Goal: Task Accomplishment & Management: Use online tool/utility

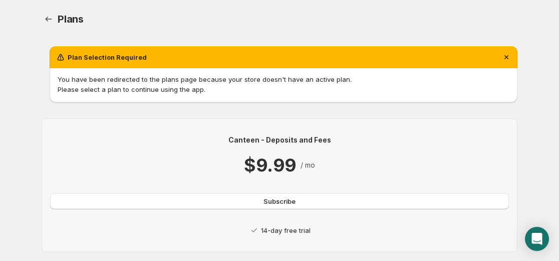
click at [274, 231] on p "14-day free trial" at bounding box center [286, 230] width 50 height 10
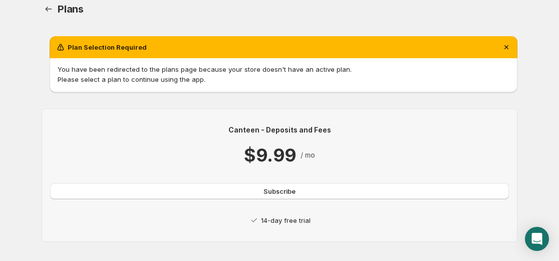
scroll to position [23, 0]
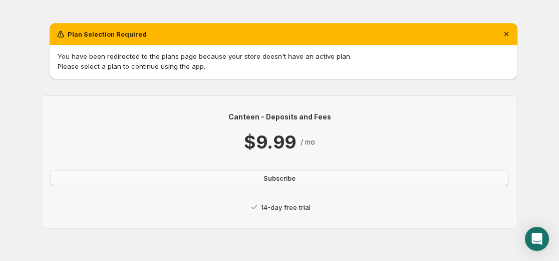
click at [306, 173] on button "Subscribe" at bounding box center [279, 178] width 459 height 16
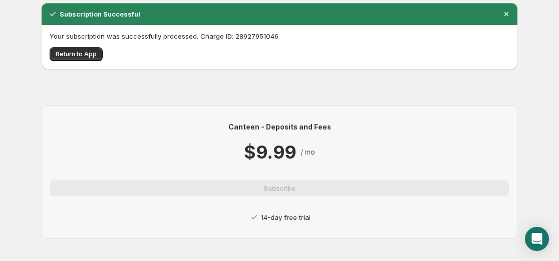
scroll to position [45, 0]
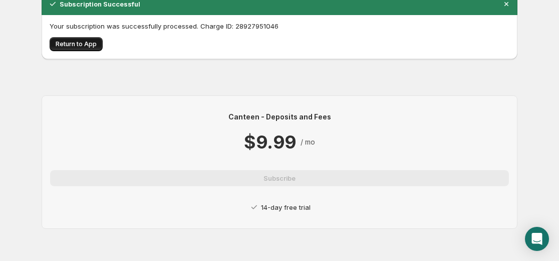
click at [83, 44] on span "Return to App" at bounding box center [76, 44] width 41 height 8
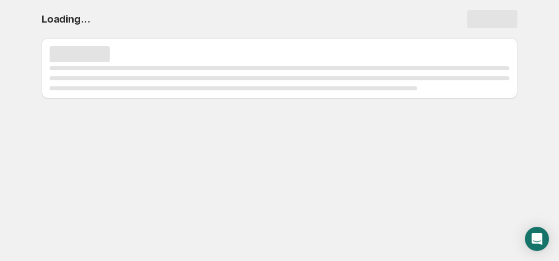
scroll to position [0, 0]
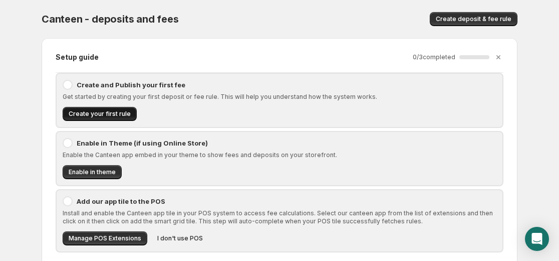
click at [105, 113] on span "Create your first rule" at bounding box center [100, 114] width 62 height 8
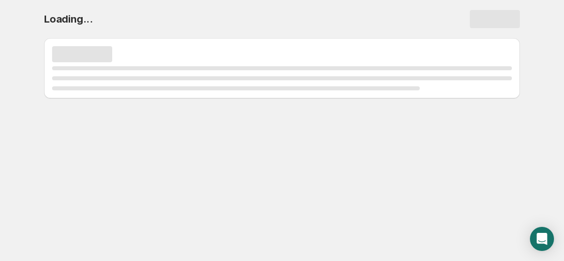
select select "deactive"
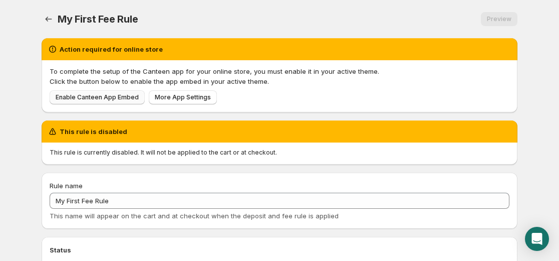
click at [104, 99] on span "Enable Canteen App Embed" at bounding box center [97, 97] width 83 height 8
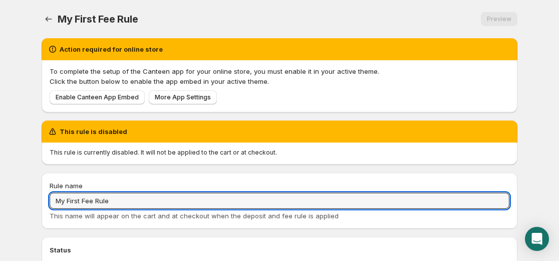
drag, startPoint x: 137, startPoint y: 201, endPoint x: 49, endPoint y: 196, distance: 88.3
click at [49, 196] on div "Rule name My First Fee Rule This name will appear on the cart and at checkout w…" at bounding box center [280, 200] width 476 height 56
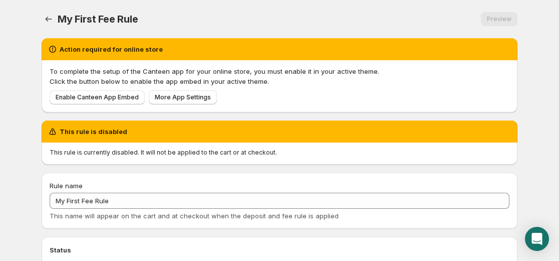
click at [49, 196] on div "Rule name My First Fee Rule This name will appear on the cart and at checkout w…" at bounding box center [280, 200] width 476 height 56
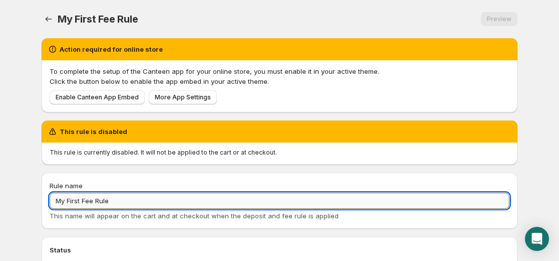
click at [112, 202] on input "My First Fee Rule" at bounding box center [280, 200] width 460 height 16
type input "M"
type input "d"
type input "D"
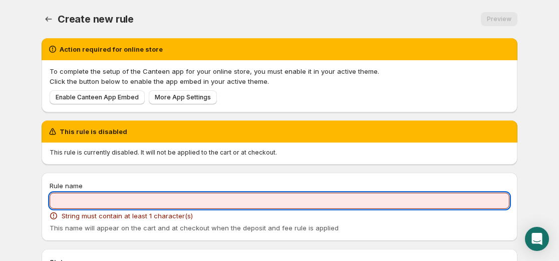
type input "s"
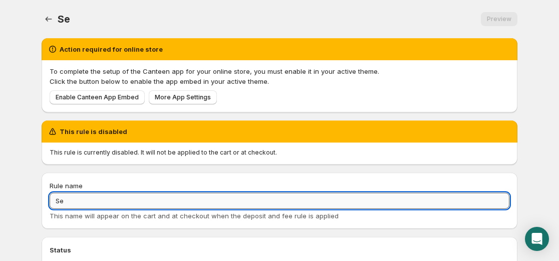
type input "S"
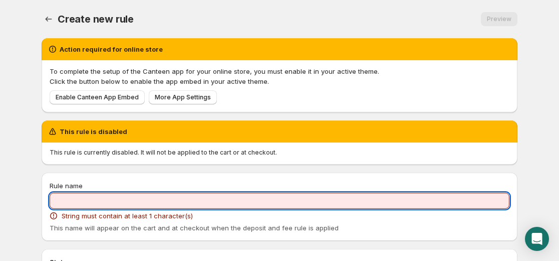
type input "d"
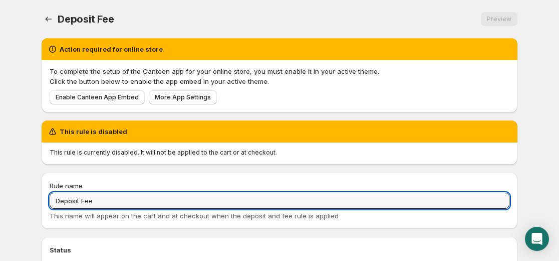
type input "Deposit Fee"
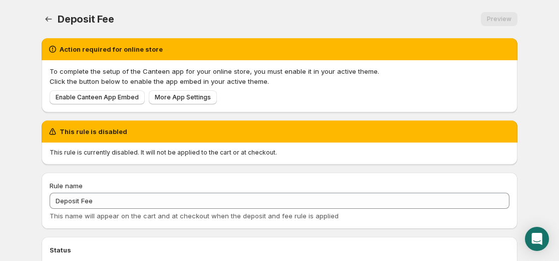
type input "1"
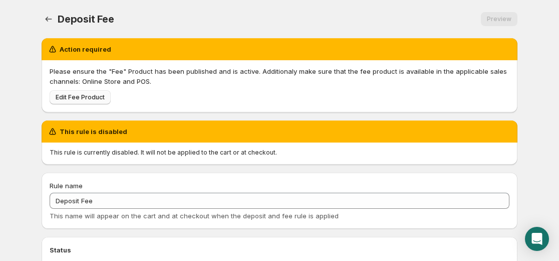
click at [76, 95] on span "Edit Fee Product" at bounding box center [80, 97] width 49 height 8
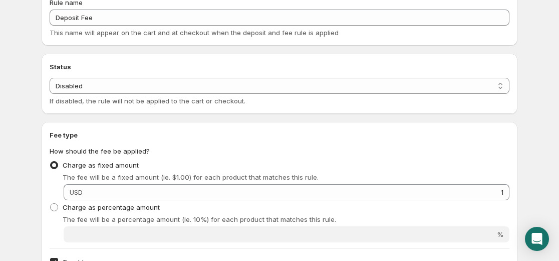
scroll to position [184, 0]
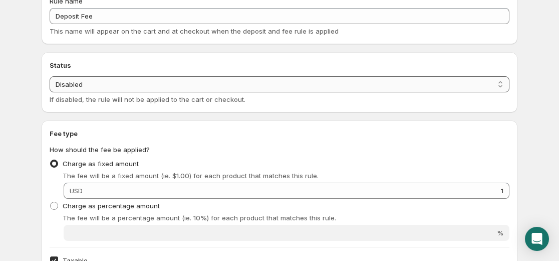
click at [503, 88] on select "Enabled Disabled" at bounding box center [280, 84] width 460 height 16
select select "active"
click at [50, 76] on select "Enabled Disabled" at bounding box center [280, 84] width 460 height 16
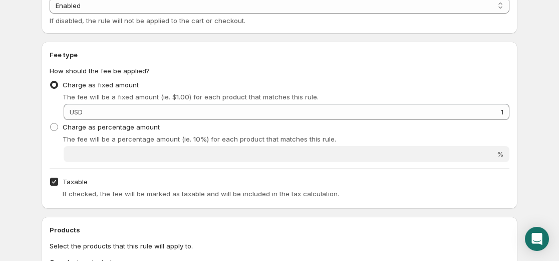
scroll to position [218, 0]
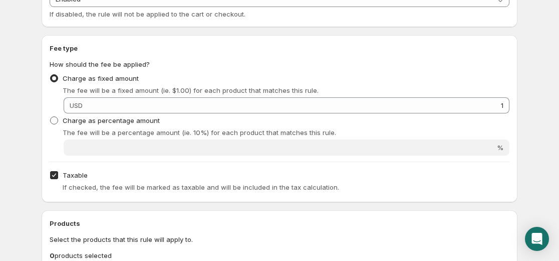
click at [55, 120] on span at bounding box center [54, 120] width 8 height 8
click at [51, 117] on input "Charge as percentage amount" at bounding box center [50, 116] width 1 height 1
radio input "true"
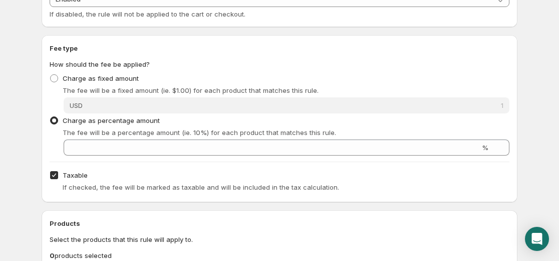
click at [56, 175] on input "Taxable" at bounding box center [54, 175] width 8 height 8
checkbox input "false"
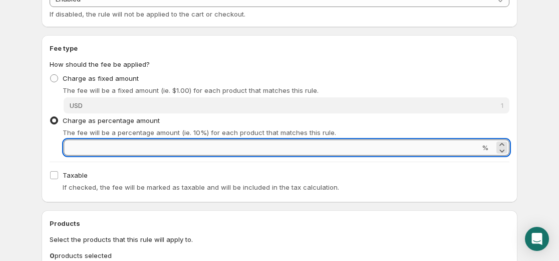
click at [106, 147] on input "Percentage amount" at bounding box center [272, 147] width 417 height 16
type input "2"
type input "3"
type input "50"
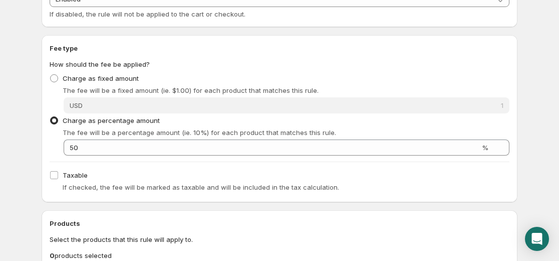
click at [227, 168] on div "Taxable If checked, the fee will be marked as taxable and will be included in t…" at bounding box center [280, 181] width 460 height 26
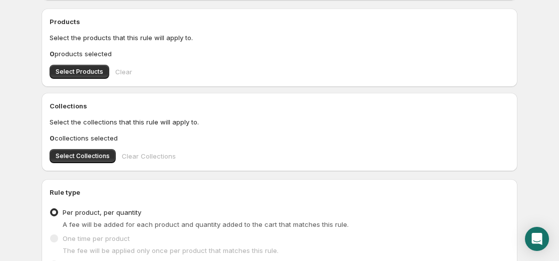
scroll to position [421, 0]
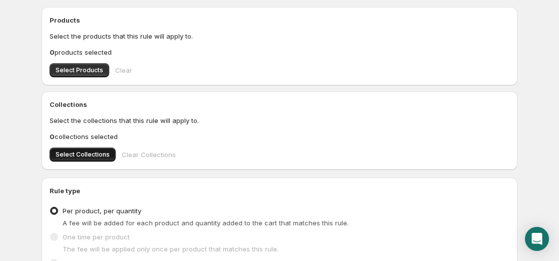
click at [85, 160] on button "Select Collections" at bounding box center [83, 154] width 66 height 14
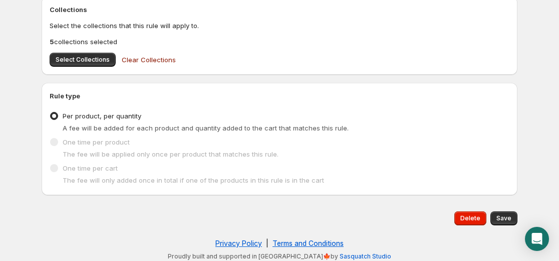
scroll to position [517, 0]
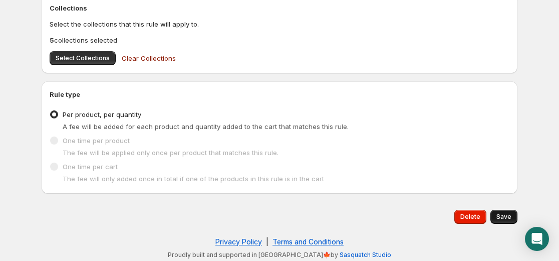
click at [506, 219] on span "Save" at bounding box center [504, 217] width 15 height 8
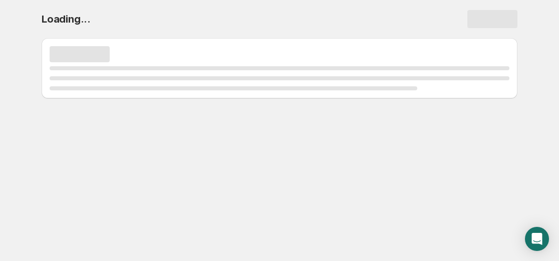
scroll to position [0, 0]
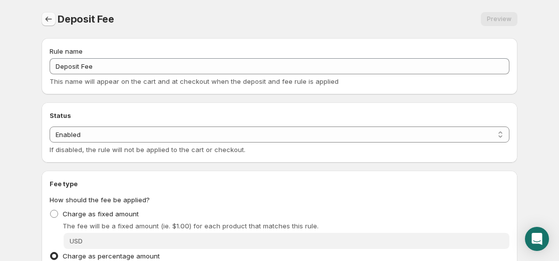
click at [46, 23] on icon "Settings" at bounding box center [49, 19] width 10 height 10
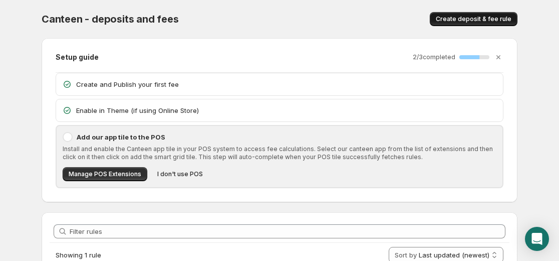
click at [495, 18] on span "Create deposit & fee rule" at bounding box center [474, 19] width 76 height 8
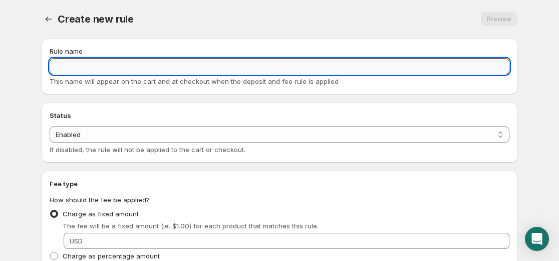
click at [372, 60] on input "Rule name" at bounding box center [280, 66] width 460 height 16
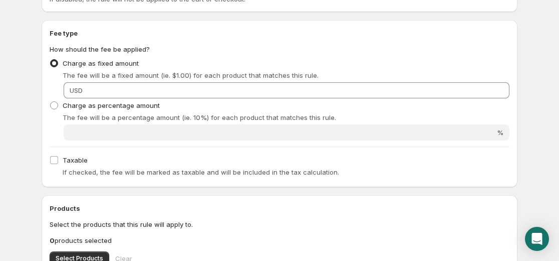
scroll to position [160, 0]
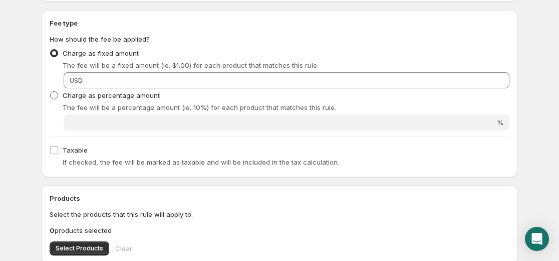
type input "Service & Labour"
click at [55, 94] on span at bounding box center [54, 95] width 8 height 8
click at [51, 92] on input "Charge as percentage amount" at bounding box center [50, 91] width 1 height 1
radio input "true"
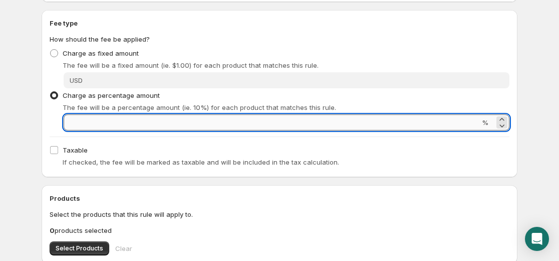
click at [97, 128] on input "Percentage amount" at bounding box center [272, 122] width 417 height 16
type input "35"
click at [323, 192] on div "Products Select the products that this rule will apply to. 0 products selected …" at bounding box center [280, 224] width 476 height 78
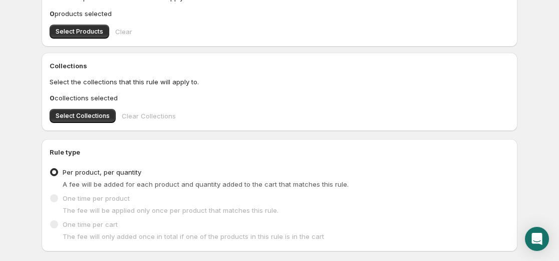
scroll to position [354, 0]
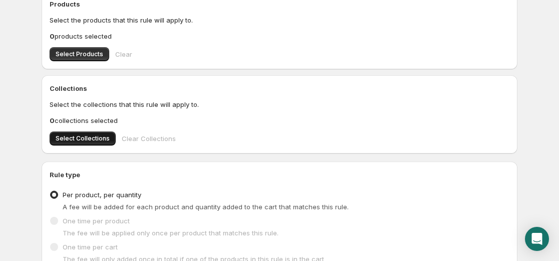
click at [94, 139] on span "Select Collections" at bounding box center [83, 138] width 54 height 8
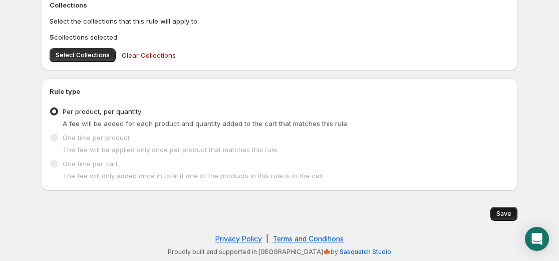
click at [500, 214] on span "Save" at bounding box center [504, 214] width 15 height 8
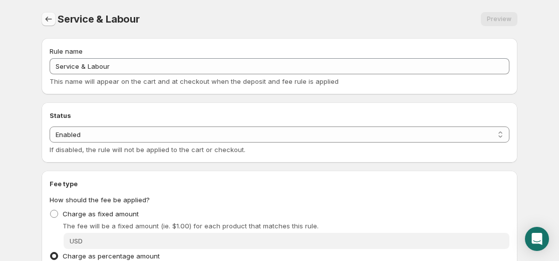
click at [53, 22] on icon "Settings" at bounding box center [49, 19] width 10 height 10
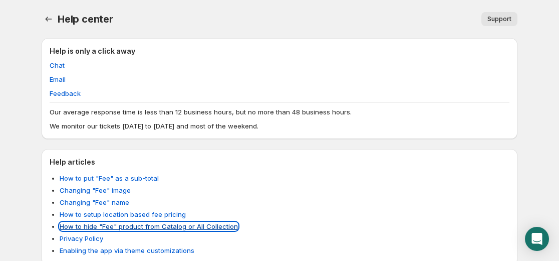
click at [110, 226] on link "How to hide "Fee" product from Catalog or All Collection" at bounding box center [149, 226] width 178 height 8
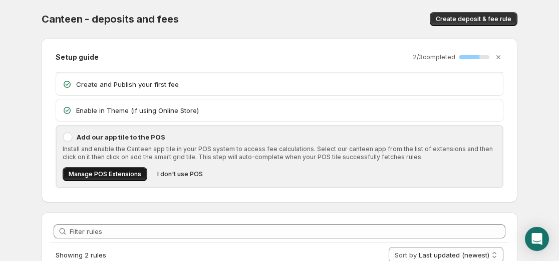
click at [89, 176] on span "Manage POS Extensions" at bounding box center [105, 174] width 73 height 8
